Goal: Information Seeking & Learning: Learn about a topic

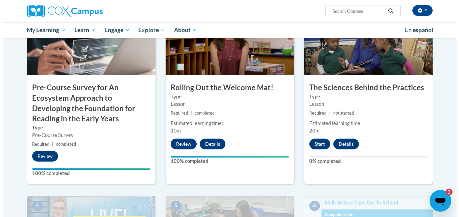
scroll to position [185, 0]
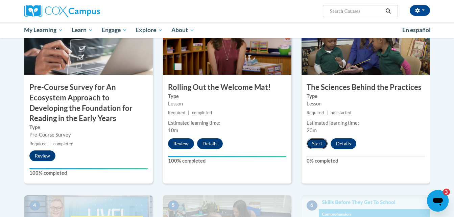
click at [311, 145] on button "Start" at bounding box center [316, 143] width 21 height 11
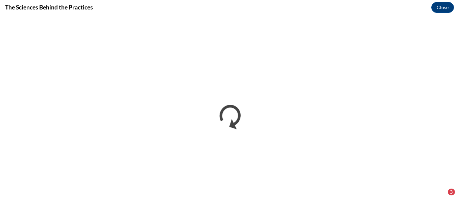
scroll to position [0, 0]
